Goal: Task Accomplishment & Management: Complete application form

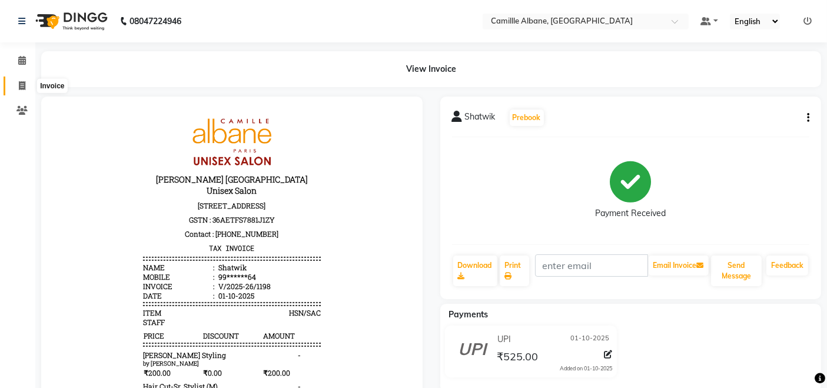
click at [27, 85] on span at bounding box center [22, 86] width 21 height 14
select select "service"
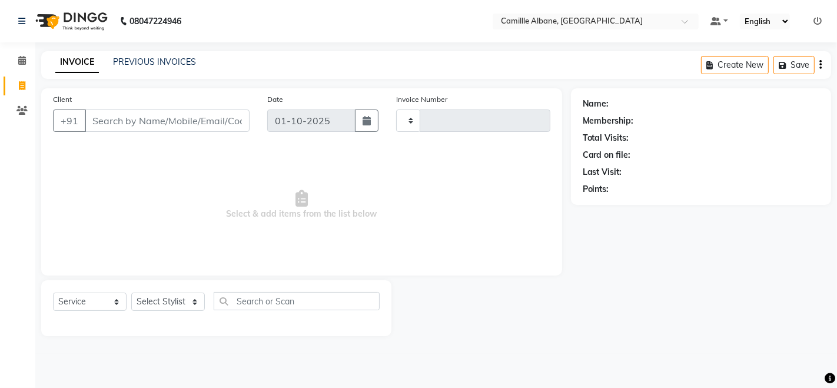
type input "1199"
select select "7025"
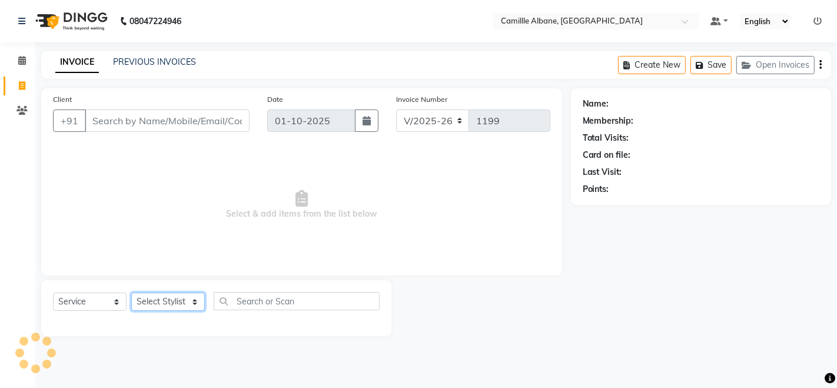
click at [191, 302] on select "Select Stylist" at bounding box center [168, 301] width 74 height 18
select select "57806"
click at [131, 292] on select "Select Stylist Admin Danish Dr, [PERSON_NAME] K T [PERSON_NAME] [PERSON_NAME]" at bounding box center [168, 301] width 74 height 18
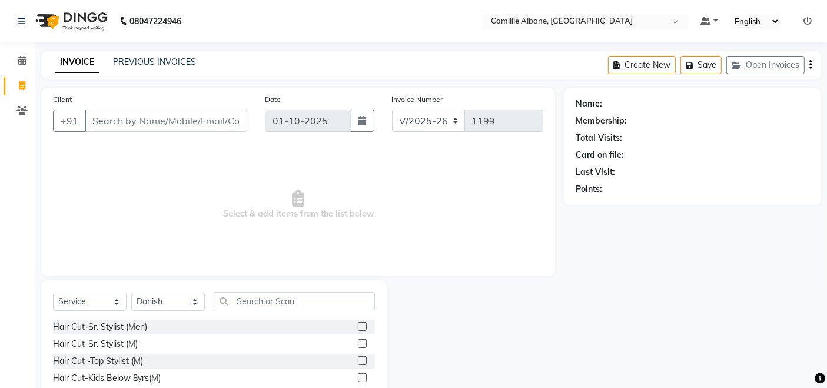
click at [358, 343] on label at bounding box center [362, 343] width 9 height 9
click at [358, 343] on input "checkbox" at bounding box center [362, 344] width 8 height 8
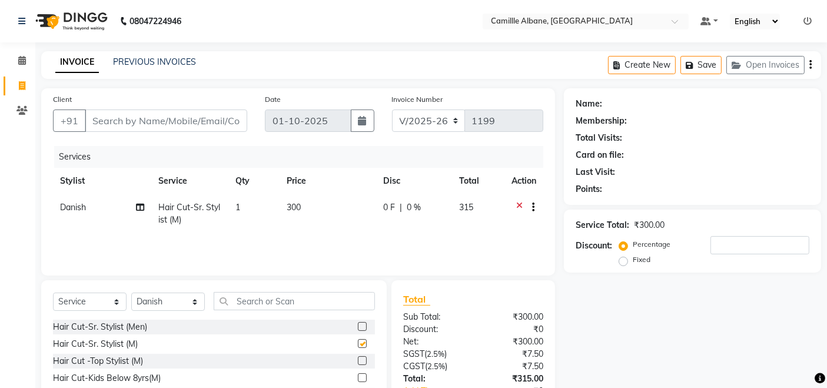
checkbox input "false"
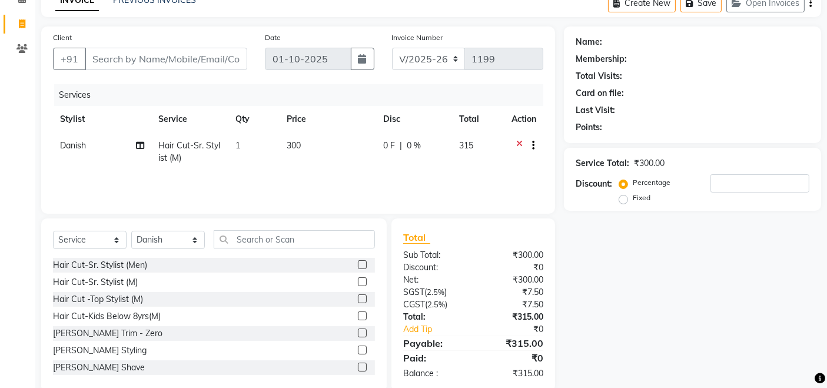
scroll to position [83, 0]
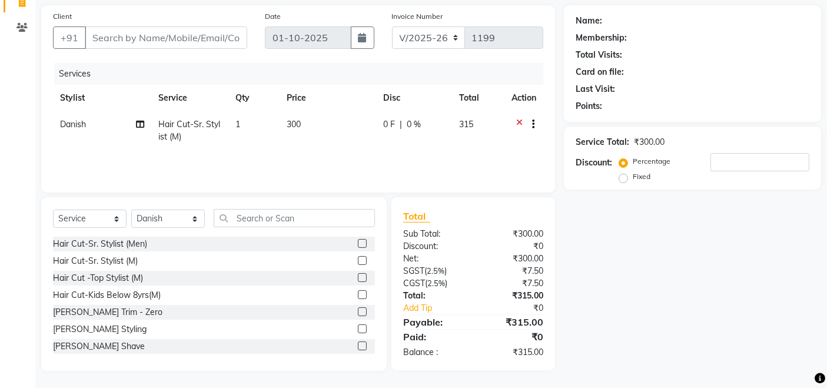
click at [358, 346] on label at bounding box center [362, 345] width 9 height 9
click at [358, 346] on input "checkbox" at bounding box center [362, 346] width 8 height 8
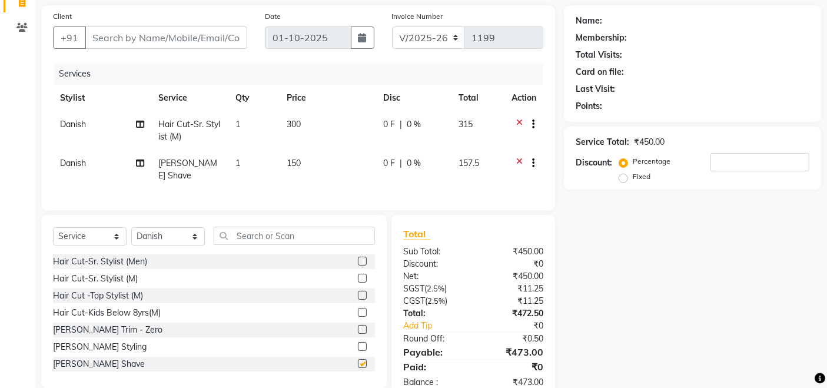
checkbox input "false"
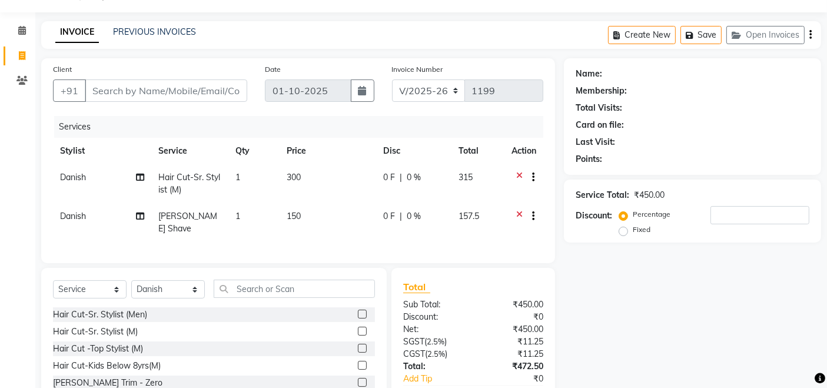
scroll to position [0, 0]
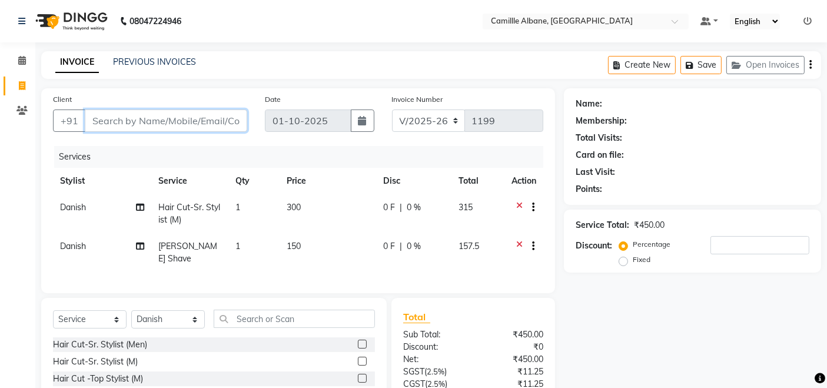
click at [191, 120] on input "Client" at bounding box center [166, 120] width 162 height 22
